Goal: Transaction & Acquisition: Book appointment/travel/reservation

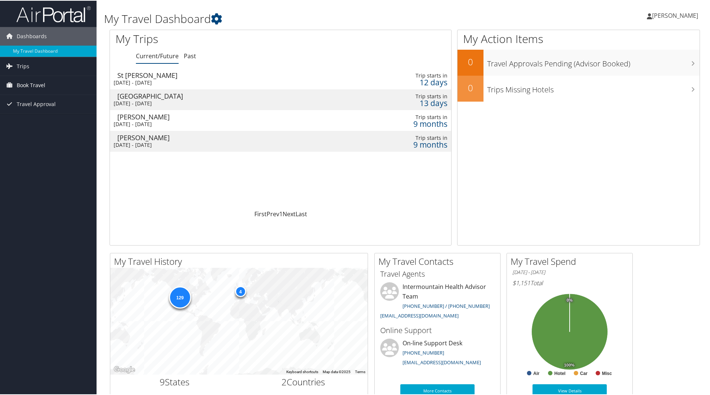
click at [38, 83] on span "Book Travel" at bounding box center [31, 84] width 29 height 19
click at [32, 119] on link "Book/Manage Online Trips" at bounding box center [48, 121] width 97 height 11
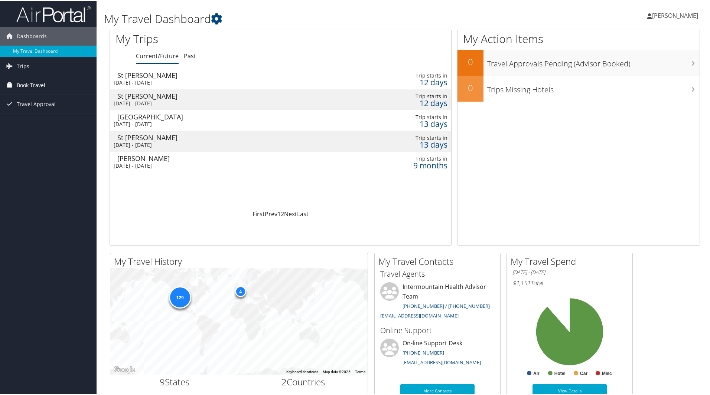
click at [30, 84] on span "Book Travel" at bounding box center [31, 84] width 29 height 19
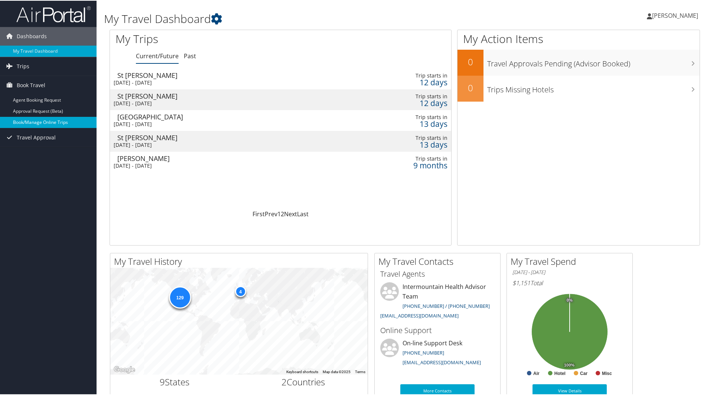
click at [41, 121] on link "Book/Manage Online Trips" at bounding box center [48, 121] width 97 height 11
